Goal: Learn about a topic: Learn about a topic

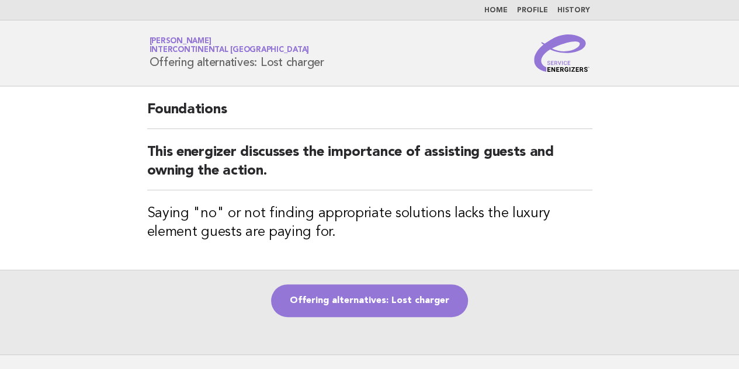
drag, startPoint x: 151, startPoint y: 62, endPoint x: 326, endPoint y: 65, distance: 175.8
click at [326, 65] on div "Service Energizers [PERSON_NAME] InterContinental [GEOGRAPHIC_DATA] Offering al…" at bounding box center [369, 52] width 473 height 37
copy h1 "Offering alternatives: Lost charger"
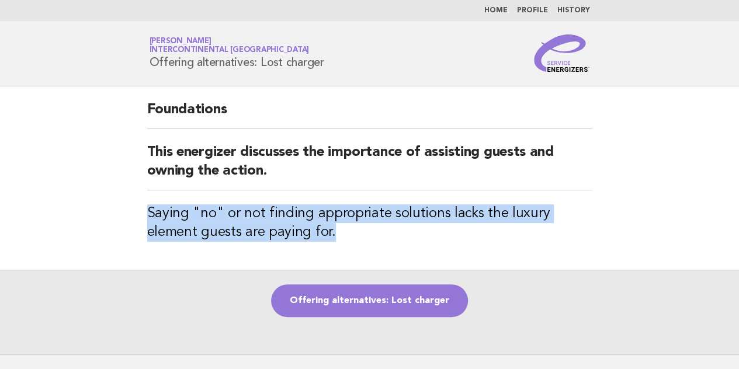
drag, startPoint x: 145, startPoint y: 213, endPoint x: 276, endPoint y: 232, distance: 132.8
click at [276, 232] on div "Foundations This energizer discusses the importance of assisting guests and own…" at bounding box center [369, 177] width 473 height 183
copy h3 "Saying "no" or not finding appropriate solutions lacks the luxury element guest…"
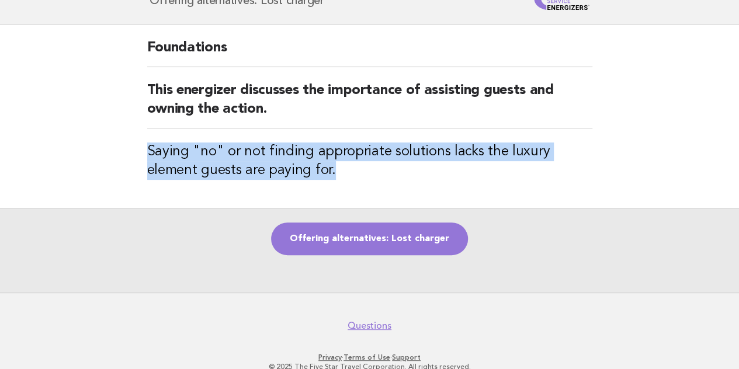
scroll to position [86, 0]
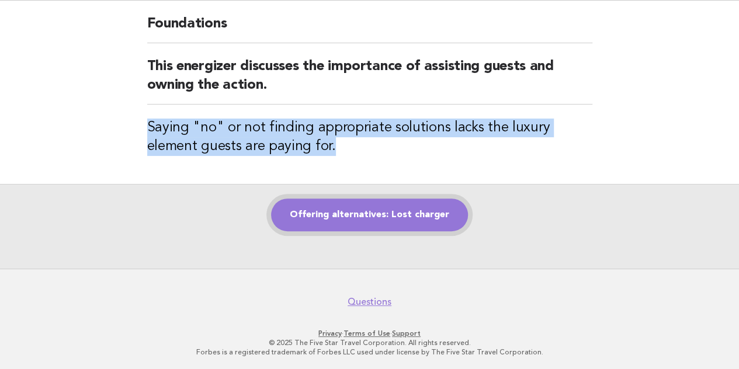
click at [400, 207] on link "Offering alternatives: Lost charger" at bounding box center [369, 215] width 197 height 33
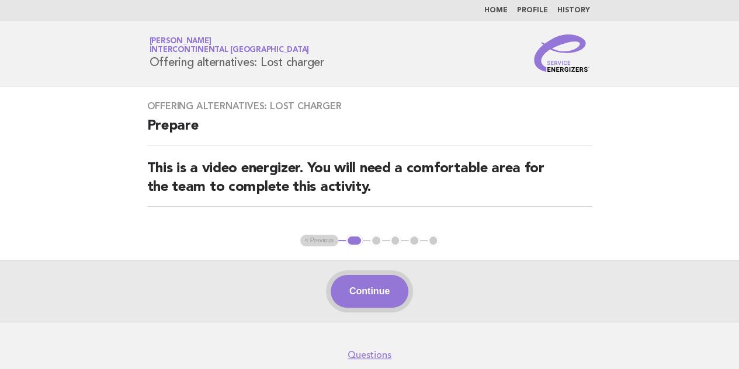
click at [381, 283] on button "Continue" at bounding box center [370, 291] width 78 height 33
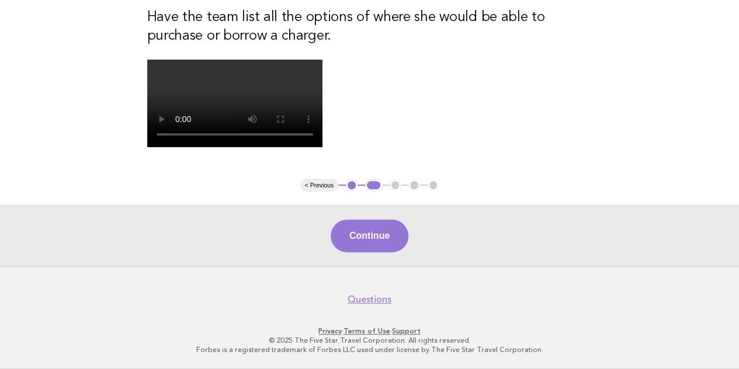
scroll to position [350, 0]
click at [383, 252] on button "Continue" at bounding box center [370, 236] width 78 height 33
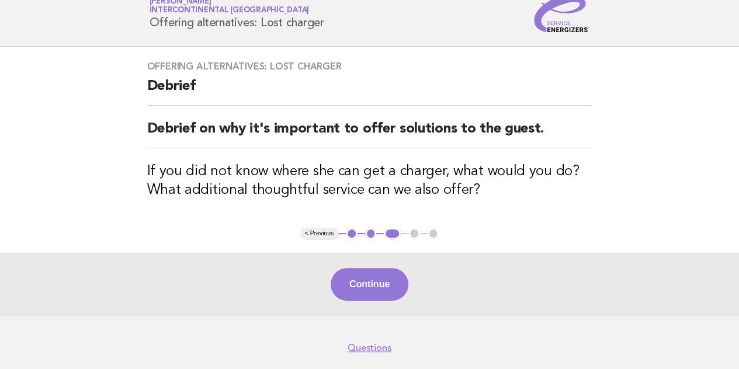
scroll to position [58, 0]
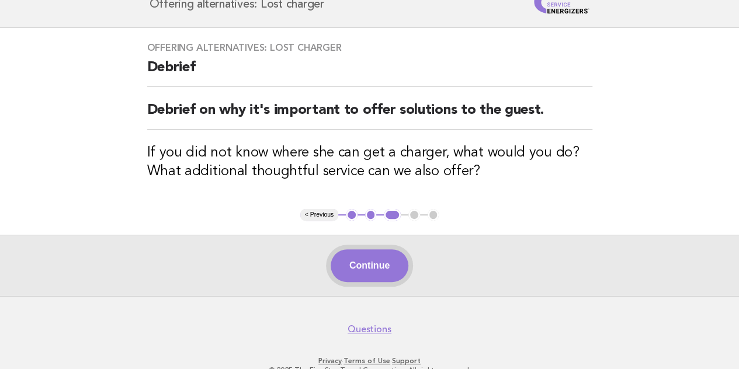
click at [370, 259] on button "Continue" at bounding box center [370, 265] width 78 height 33
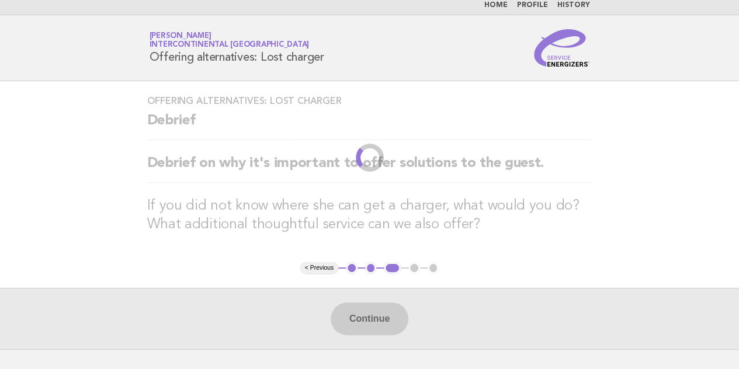
scroll to position [0, 0]
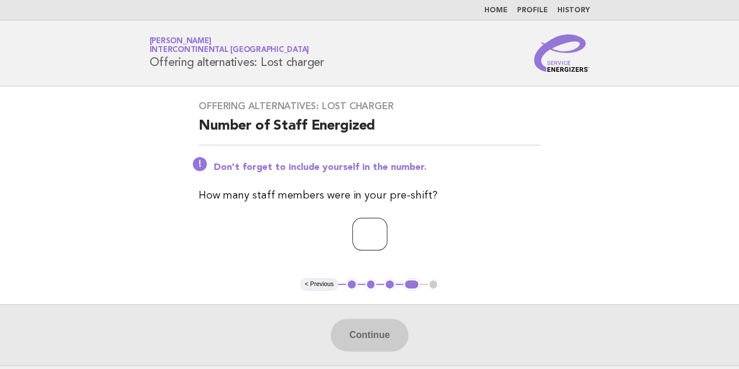
click at [381, 228] on input "number" at bounding box center [369, 234] width 35 height 33
type input "*"
click at [384, 336] on button "Continue" at bounding box center [370, 335] width 78 height 33
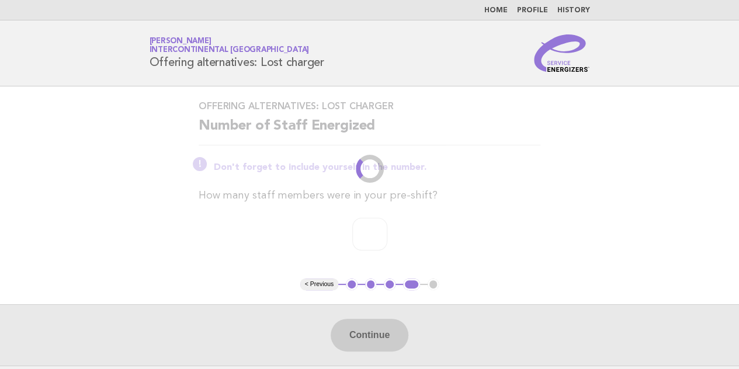
click at [368, 232] on p "*" at bounding box center [370, 234] width 342 height 33
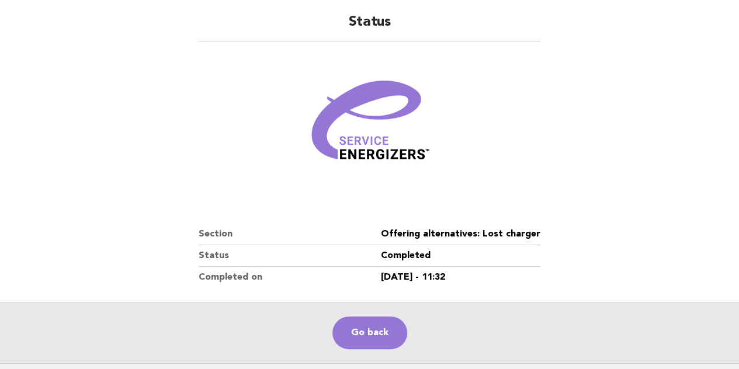
scroll to position [182, 0]
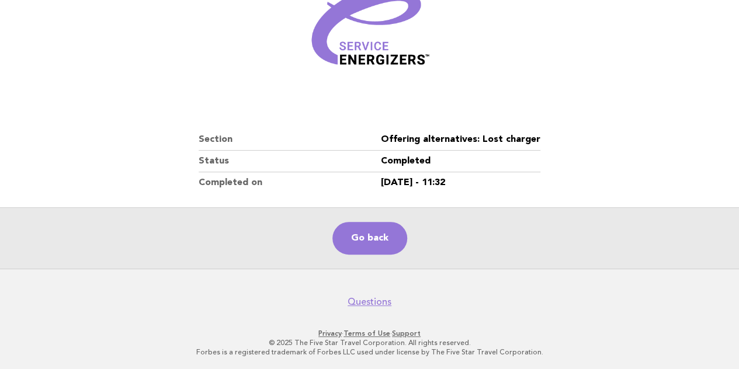
click at [368, 232] on link "Go back" at bounding box center [369, 238] width 75 height 33
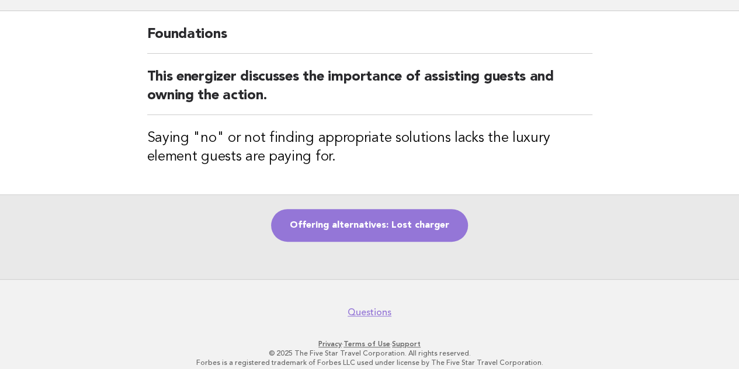
scroll to position [86, 0]
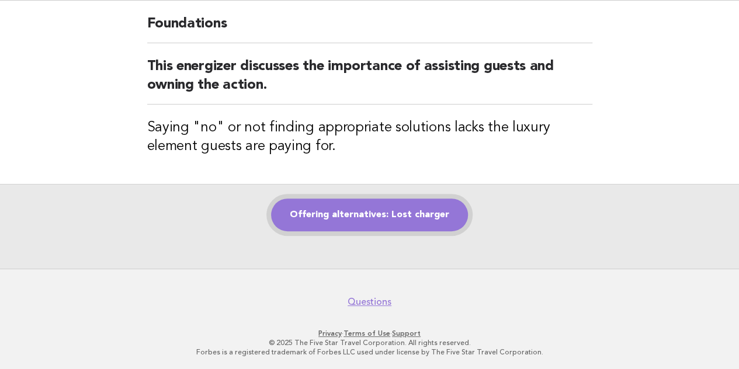
click at [387, 218] on link "Offering alternatives: Lost charger" at bounding box center [369, 215] width 197 height 33
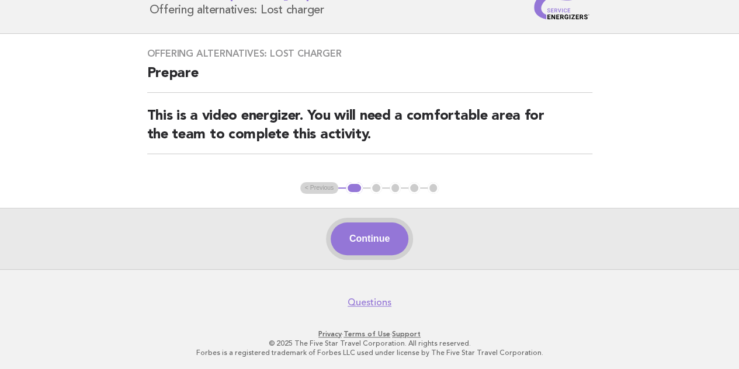
click at [395, 227] on button "Continue" at bounding box center [370, 238] width 78 height 33
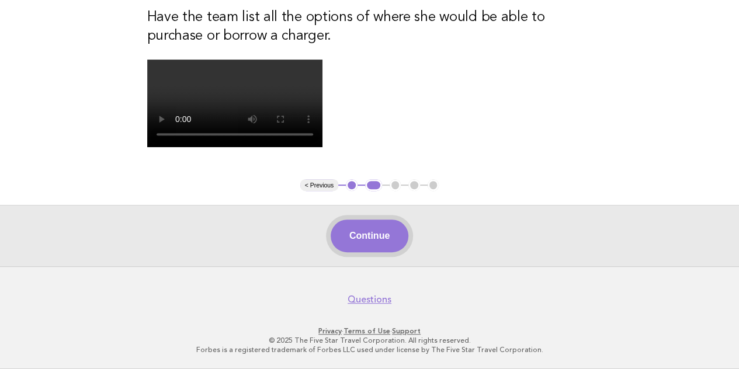
click at [399, 248] on button "Continue" at bounding box center [370, 236] width 78 height 33
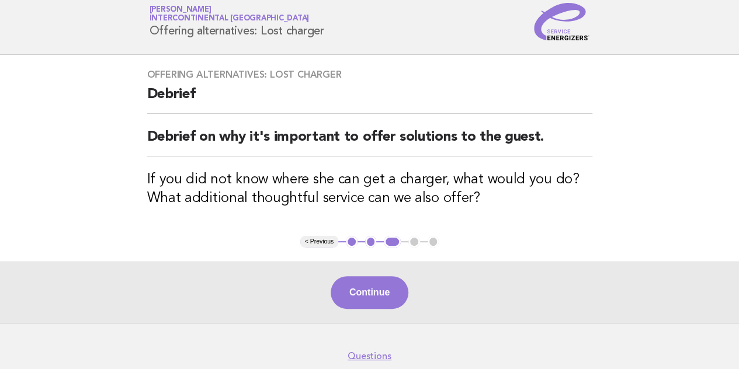
scroll to position [85, 0]
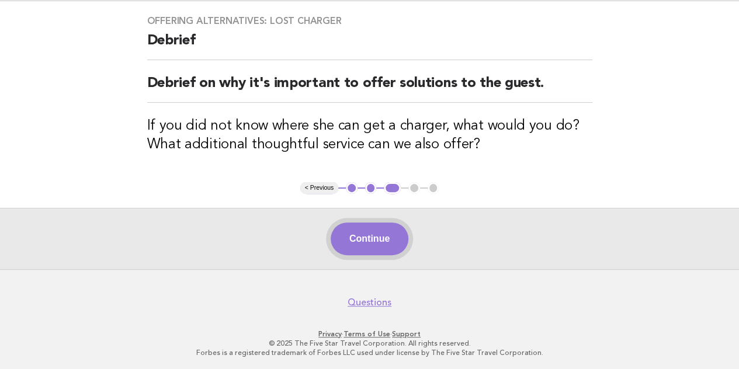
click at [394, 237] on button "Continue" at bounding box center [370, 238] width 78 height 33
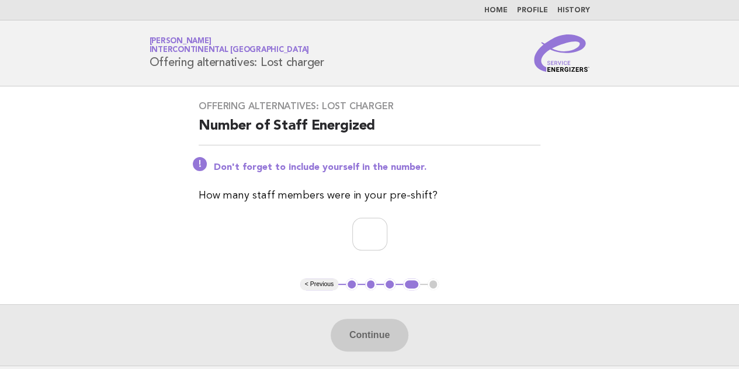
scroll to position [58, 0]
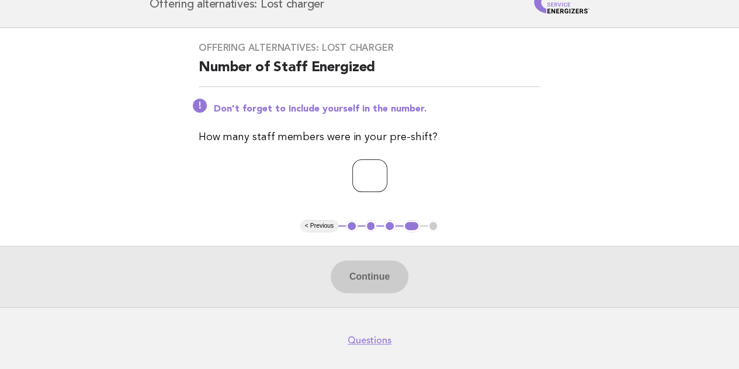
click at [373, 176] on input "number" at bounding box center [369, 175] width 35 height 33
type input "*"
click at [363, 270] on button "Continue" at bounding box center [370, 276] width 78 height 33
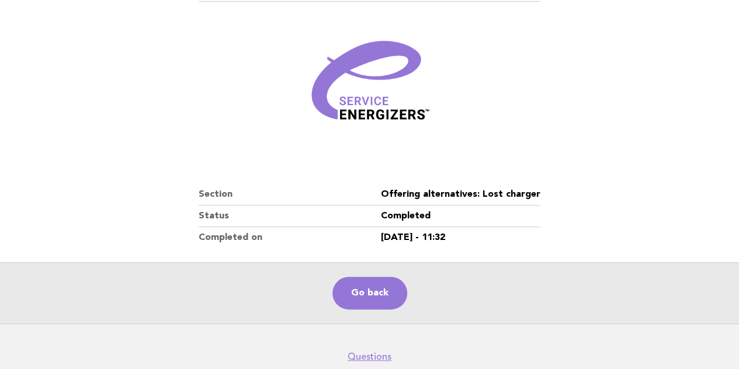
scroll to position [175, 0]
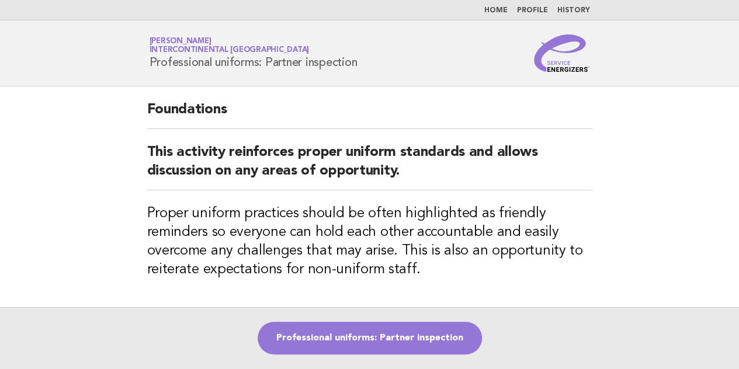
drag, startPoint x: 359, startPoint y: 64, endPoint x: 151, endPoint y: 66, distance: 208.5
click at [151, 66] on div "Service Energizers [PERSON_NAME] InterContinental [GEOGRAPHIC_DATA] Professiona…" at bounding box center [369, 52] width 473 height 37
copy h1 "Professional uniforms: Partner inspection"
click at [571, 280] on div "Foundations This activity reinforces proper uniform standards and allows discus…" at bounding box center [369, 196] width 473 height 221
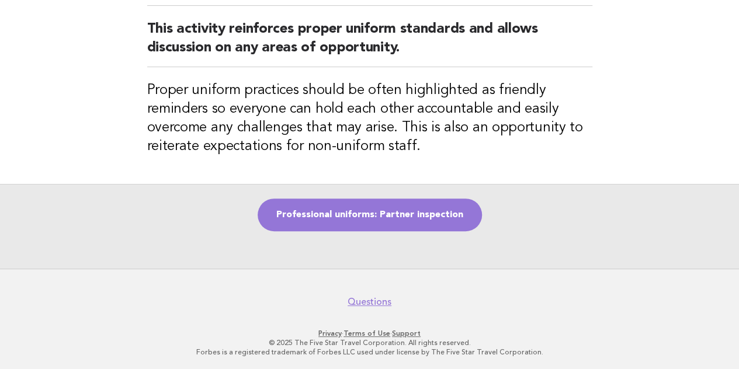
scroll to position [65, 0]
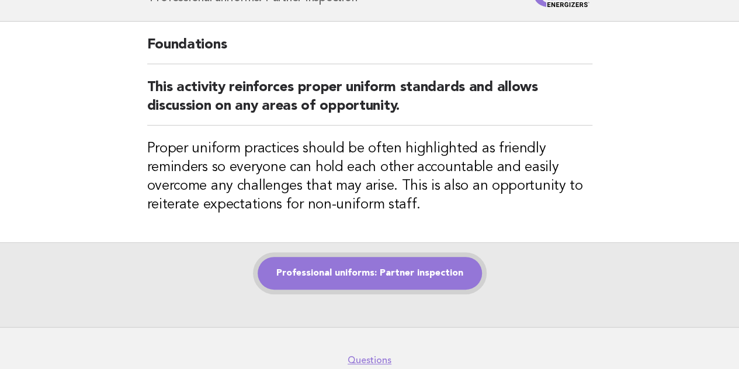
click at [370, 279] on link "Professional uniforms: Partner inspection" at bounding box center [370, 273] width 224 height 33
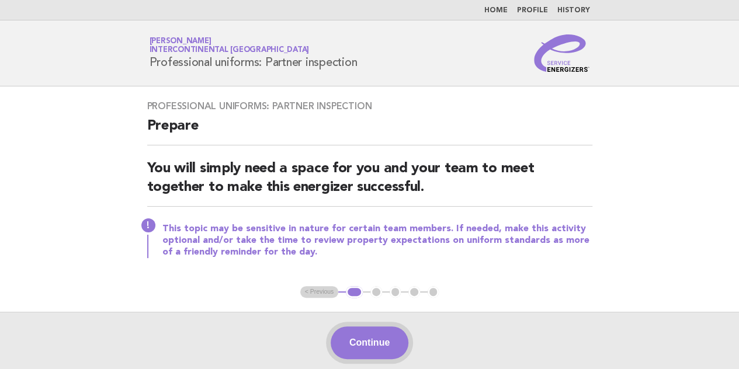
click at [374, 349] on button "Continue" at bounding box center [370, 342] width 78 height 33
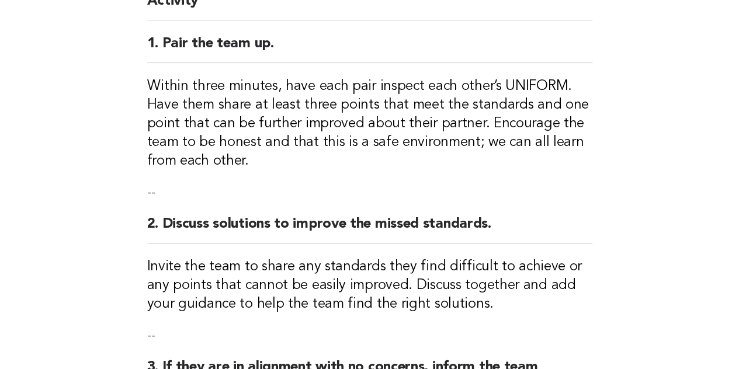
scroll to position [292, 0]
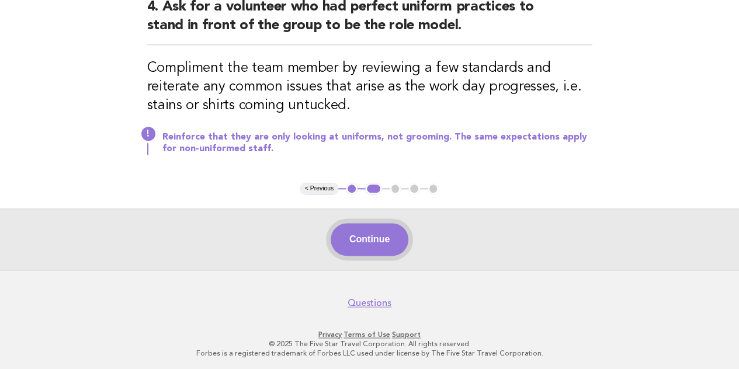
click at [384, 223] on button "Continue" at bounding box center [370, 239] width 78 height 33
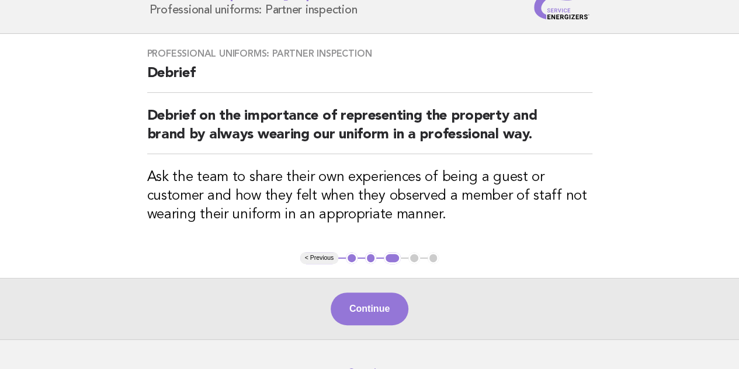
scroll to position [0, 0]
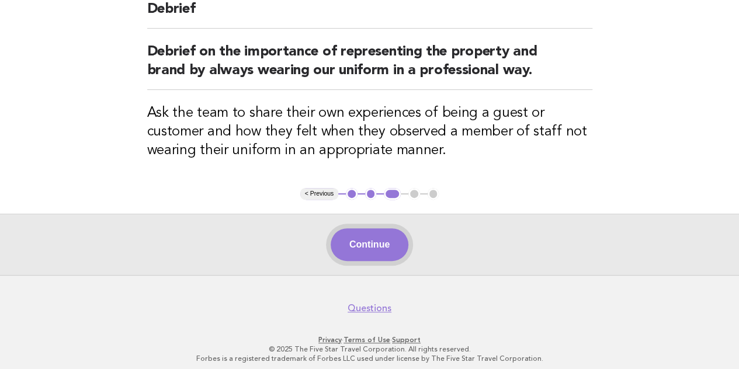
click at [374, 250] on button "Continue" at bounding box center [370, 244] width 78 height 33
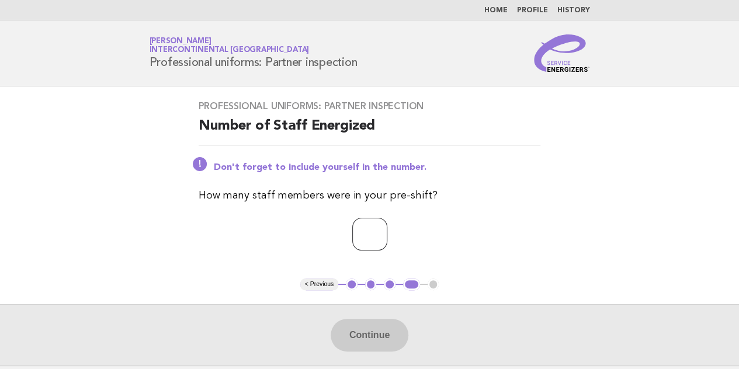
click at [370, 234] on input "number" at bounding box center [369, 234] width 35 height 33
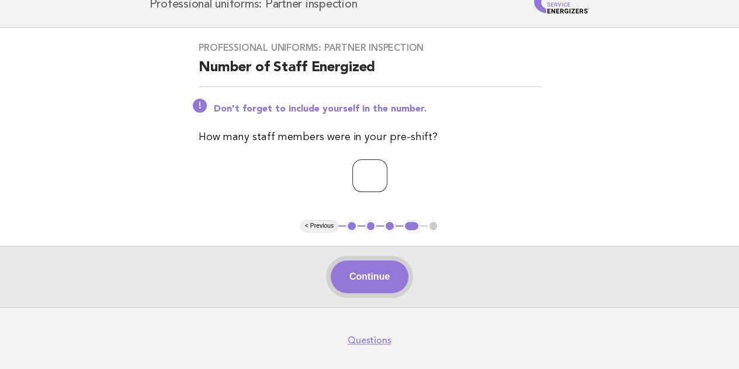
type input "*"
click at [384, 264] on button "Continue" at bounding box center [370, 276] width 78 height 33
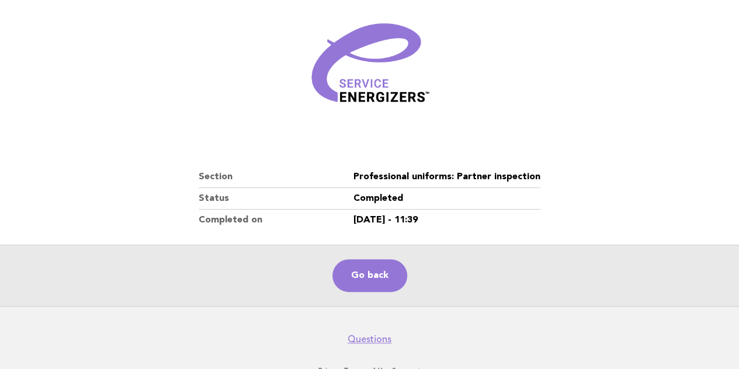
scroll to position [182, 0]
